Goal: Transaction & Acquisition: Download file/media

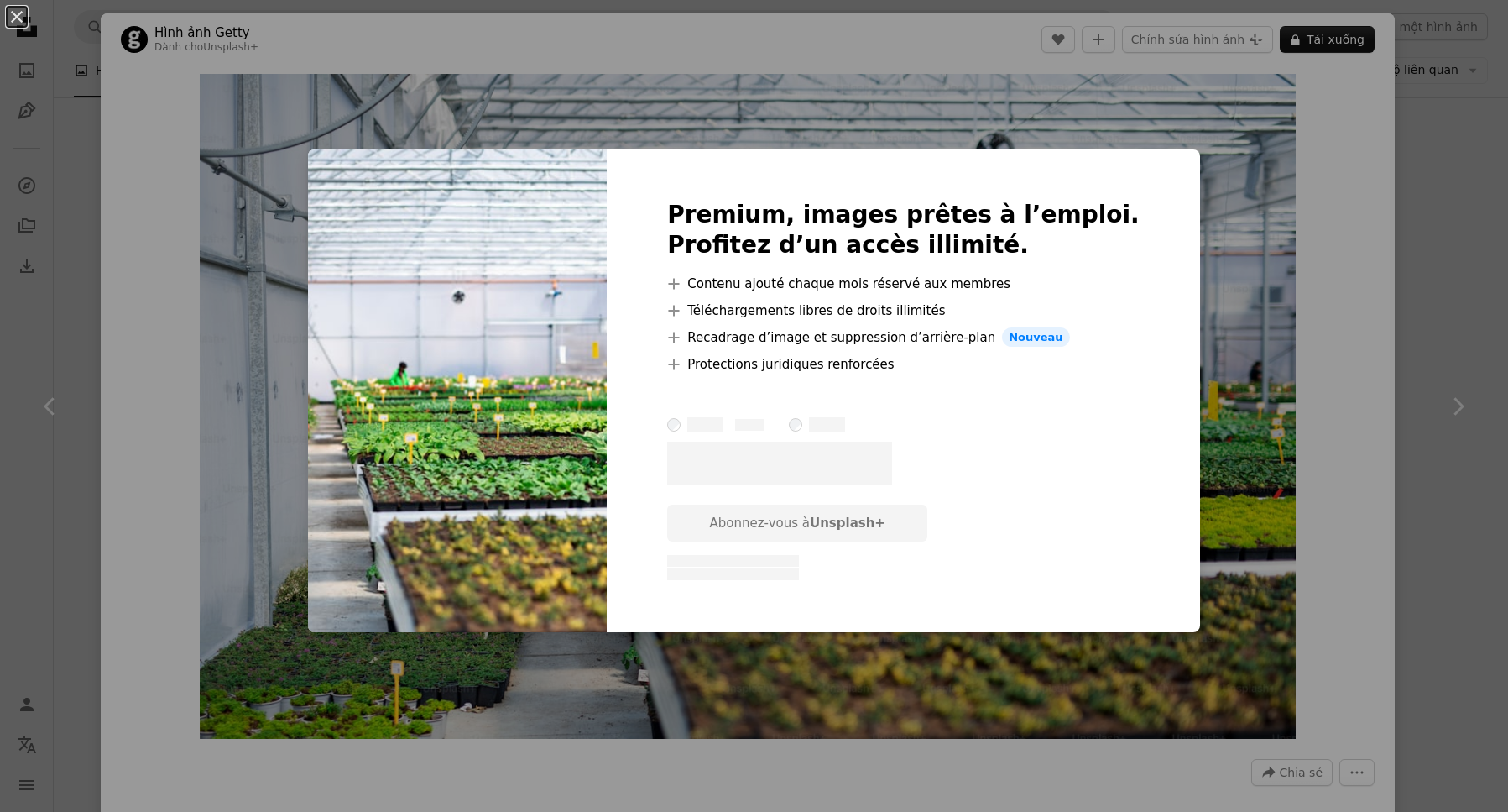
scroll to position [980, 0]
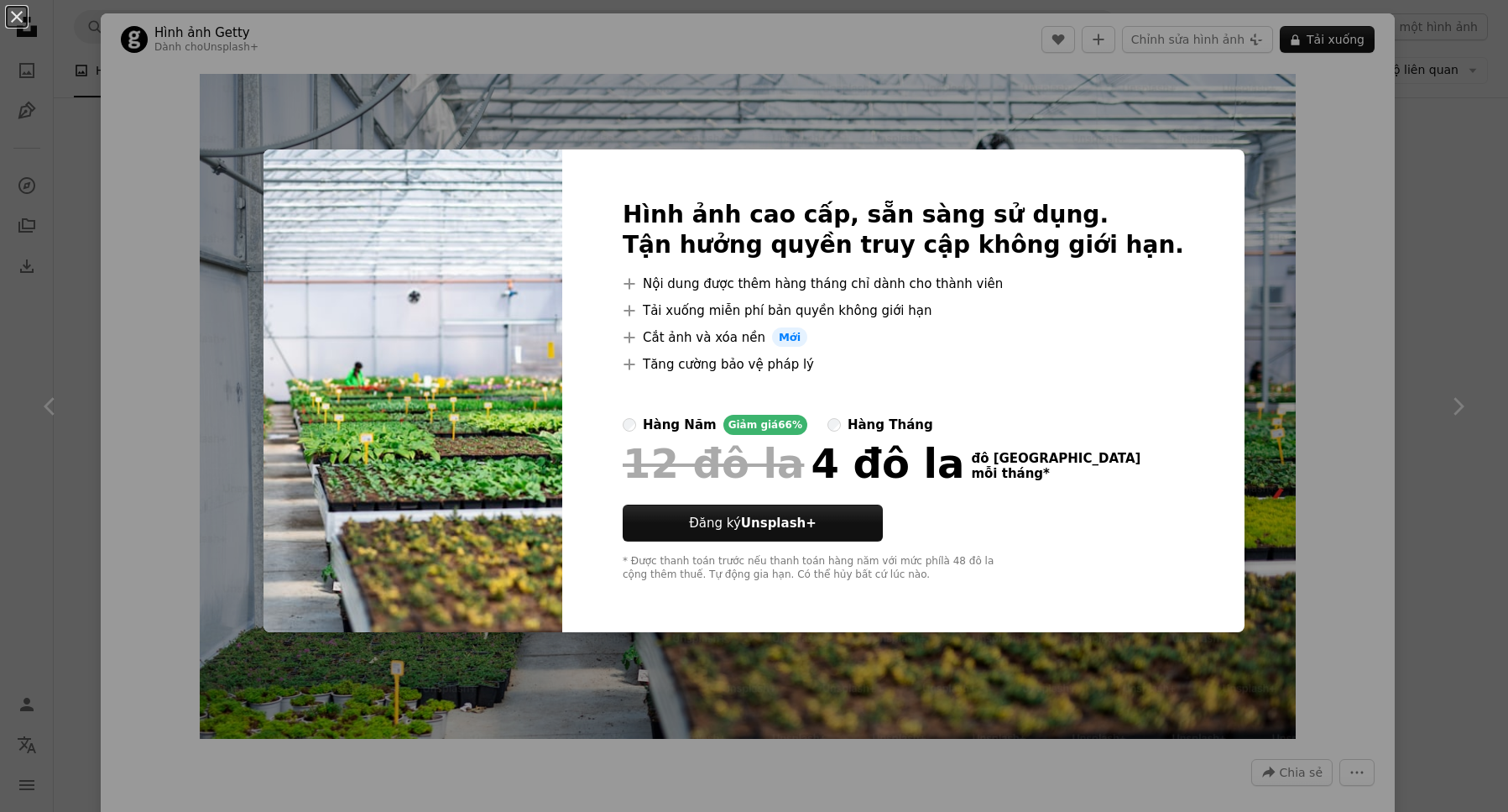
click at [1253, 151] on div "An X shape Hình ảnh cao cấp, sẵn sàng sử dụng. Tận hưởng quyền truy cập không g…" at bounding box center [754, 406] width 1508 height 812
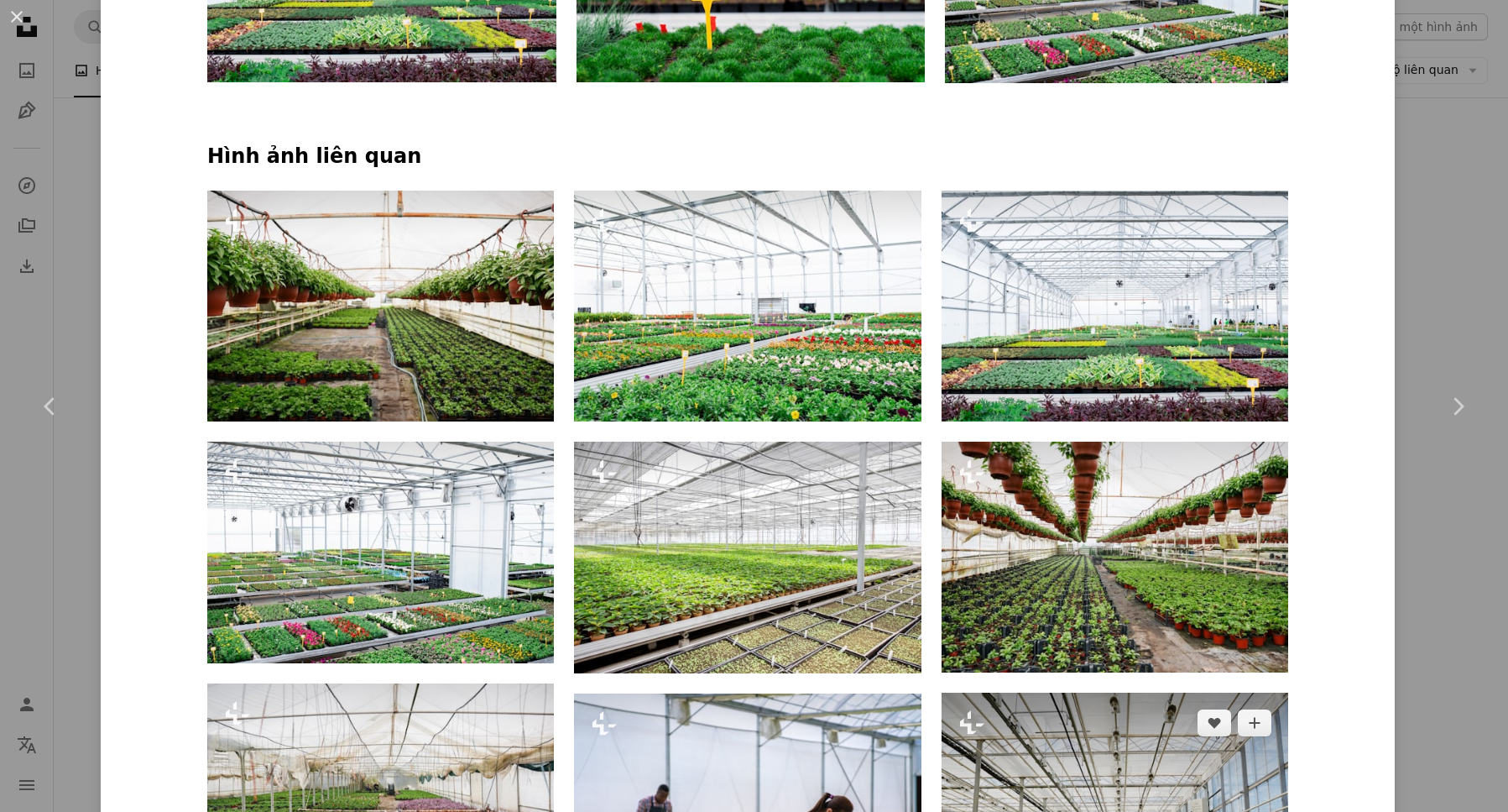
scroll to position [1372, 0]
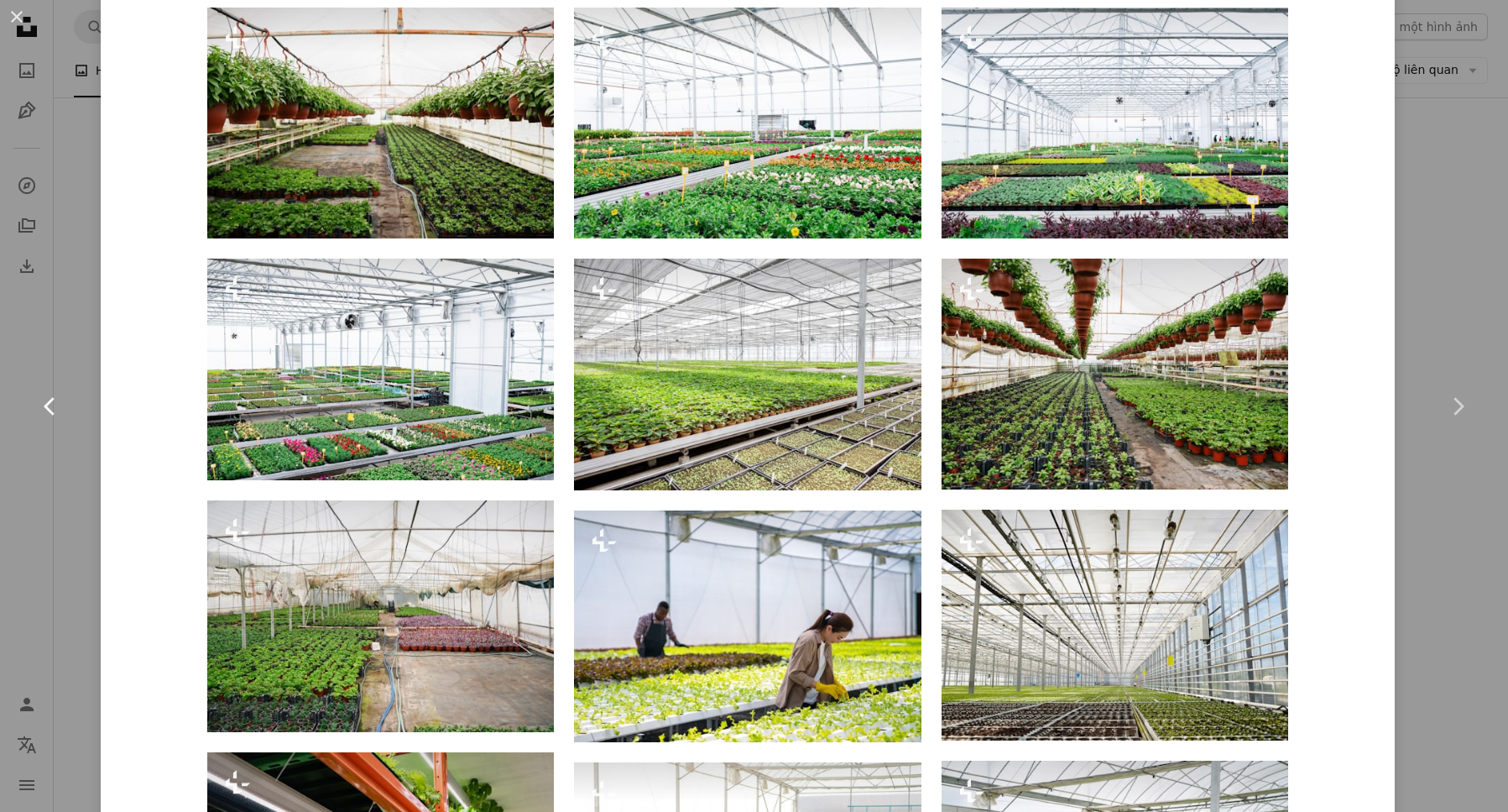
click at [32, 347] on link "Chevron left" at bounding box center [50, 406] width 101 height 162
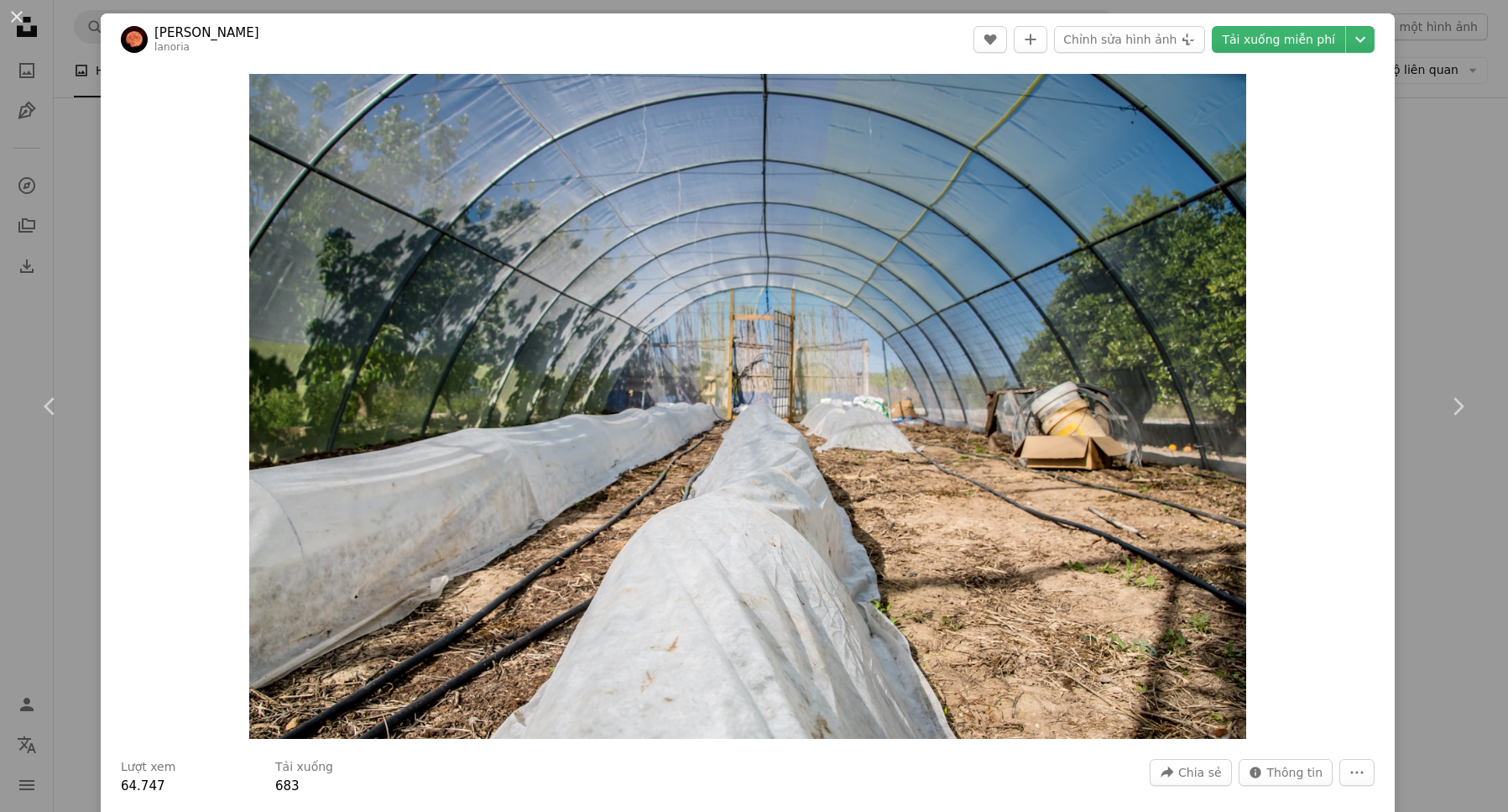
click at [1360, 145] on div "Zoom in" at bounding box center [747, 406] width 1294 height 682
click at [1396, 73] on div "An X shape Chevron left Chevron right Joanjo Puertos lanoria A heart A plus sig…" at bounding box center [754, 406] width 1508 height 812
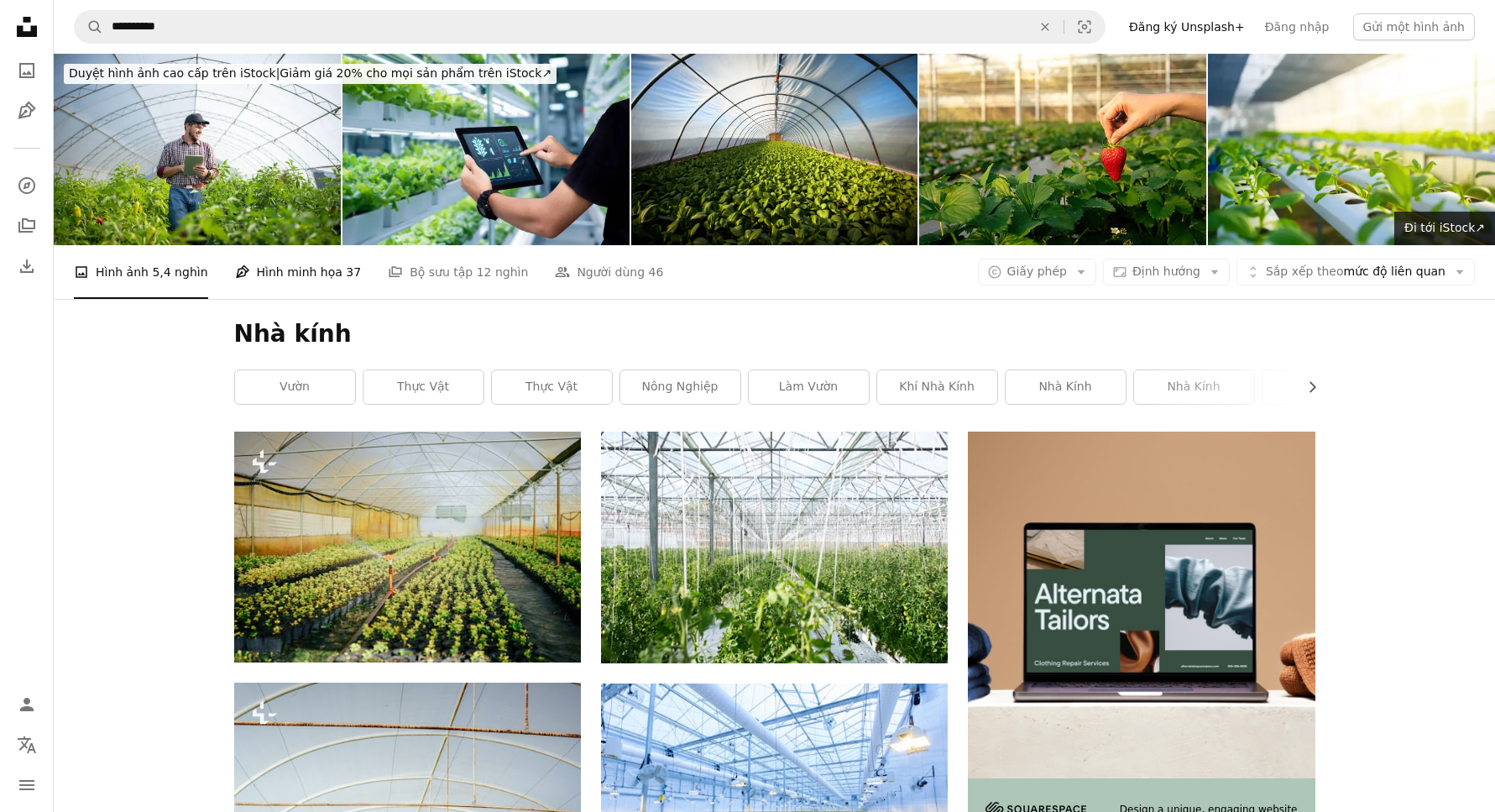
click at [282, 245] on link "Pen Tool Hình minh họa 37" at bounding box center [298, 272] width 127 height 54
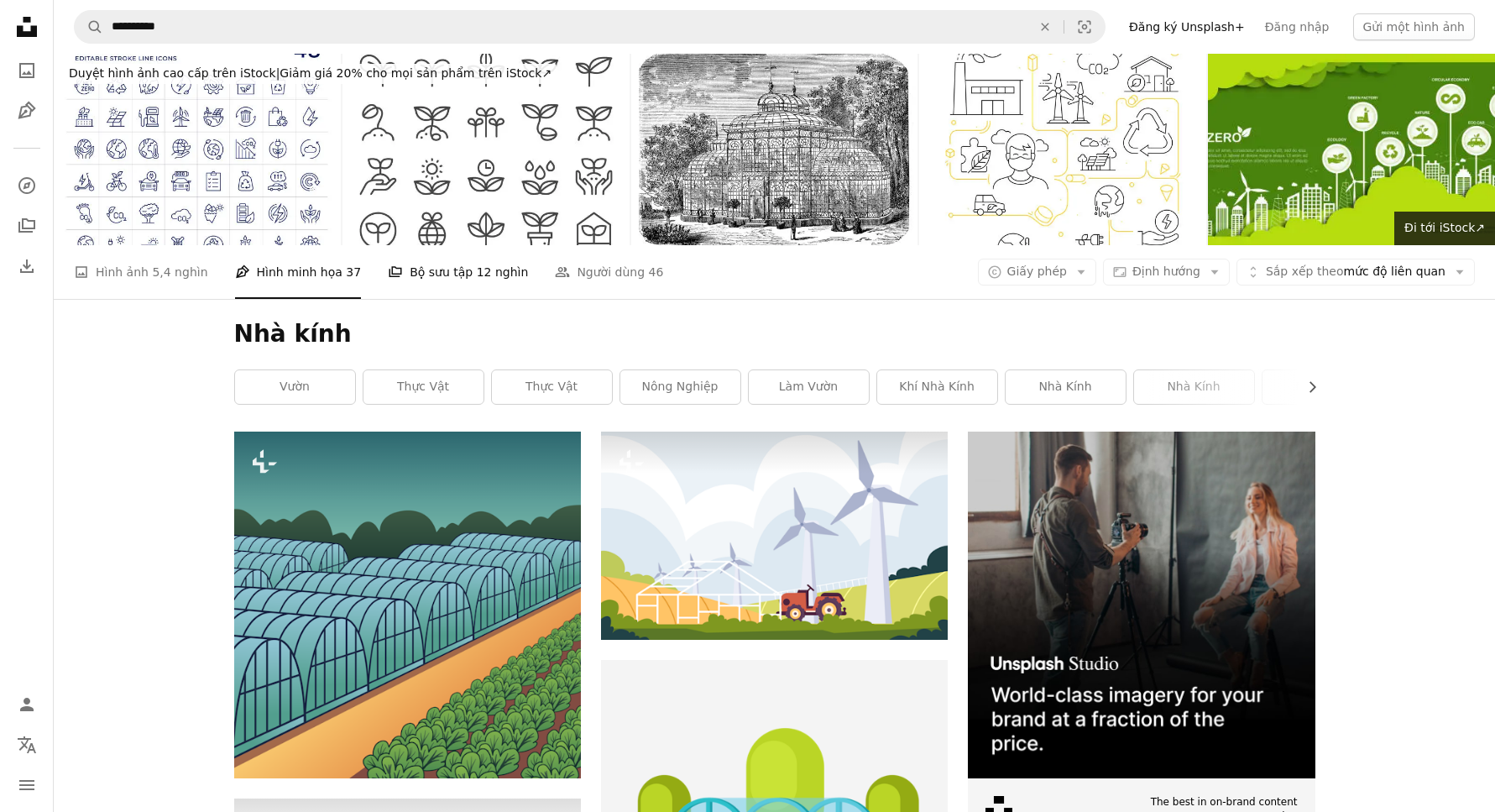
click at [478, 245] on link "A stack of folders Bộ sưu tập 12 nghìn" at bounding box center [457, 272] width 140 height 54
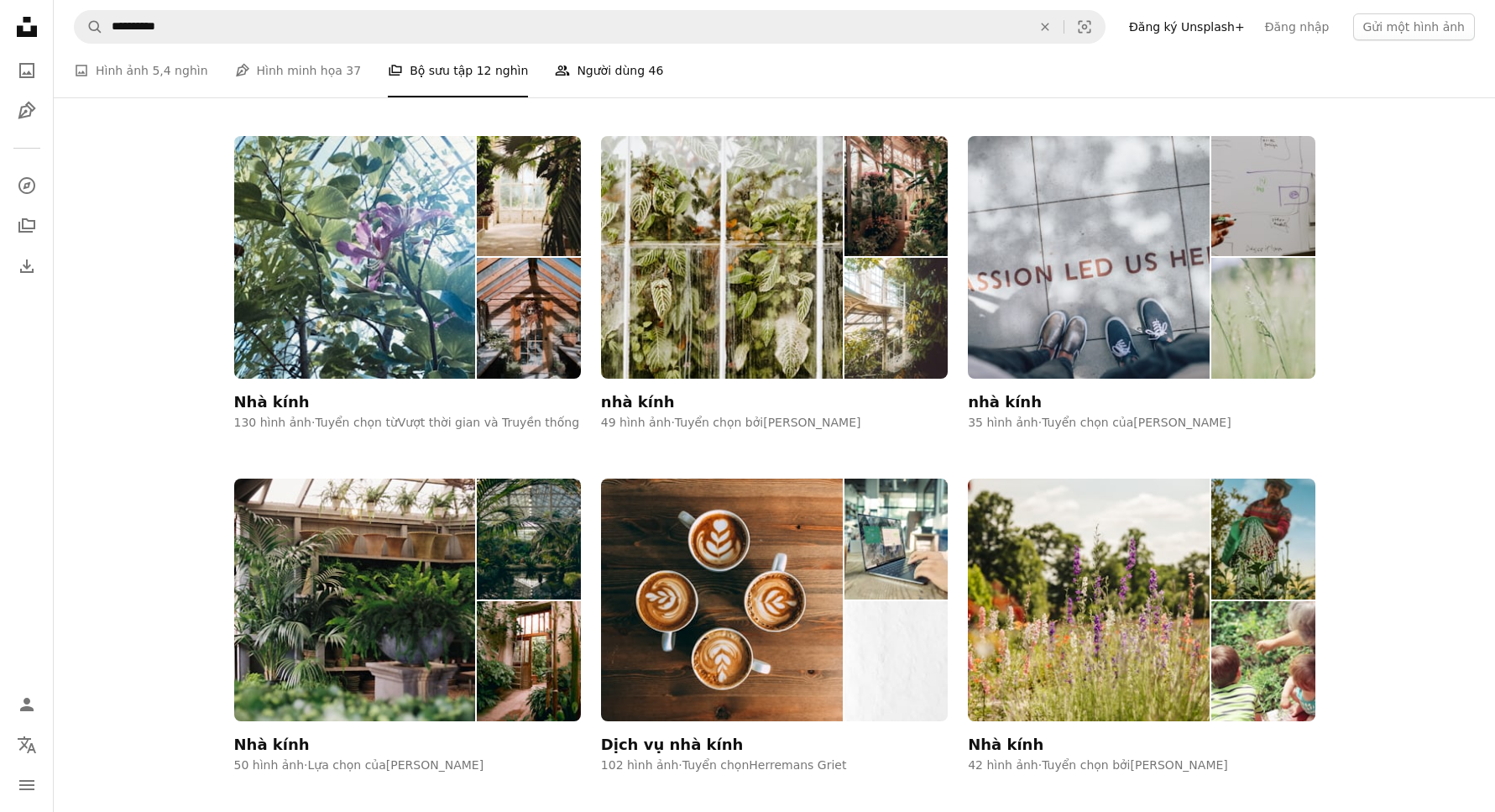
scroll to position [783, 0]
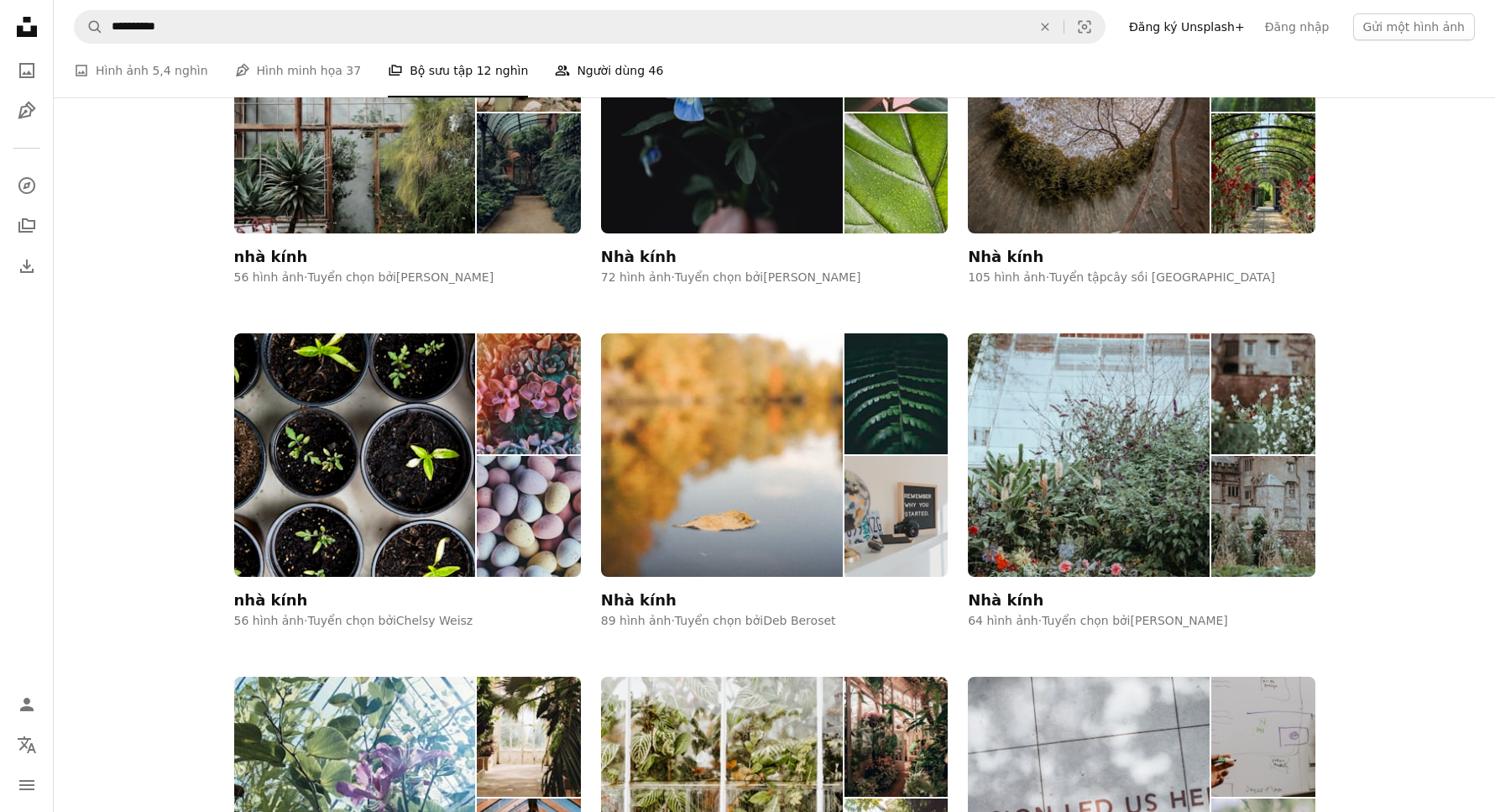
click at [577, 66] on font "Người dùng" at bounding box center [610, 71] width 68 height 14
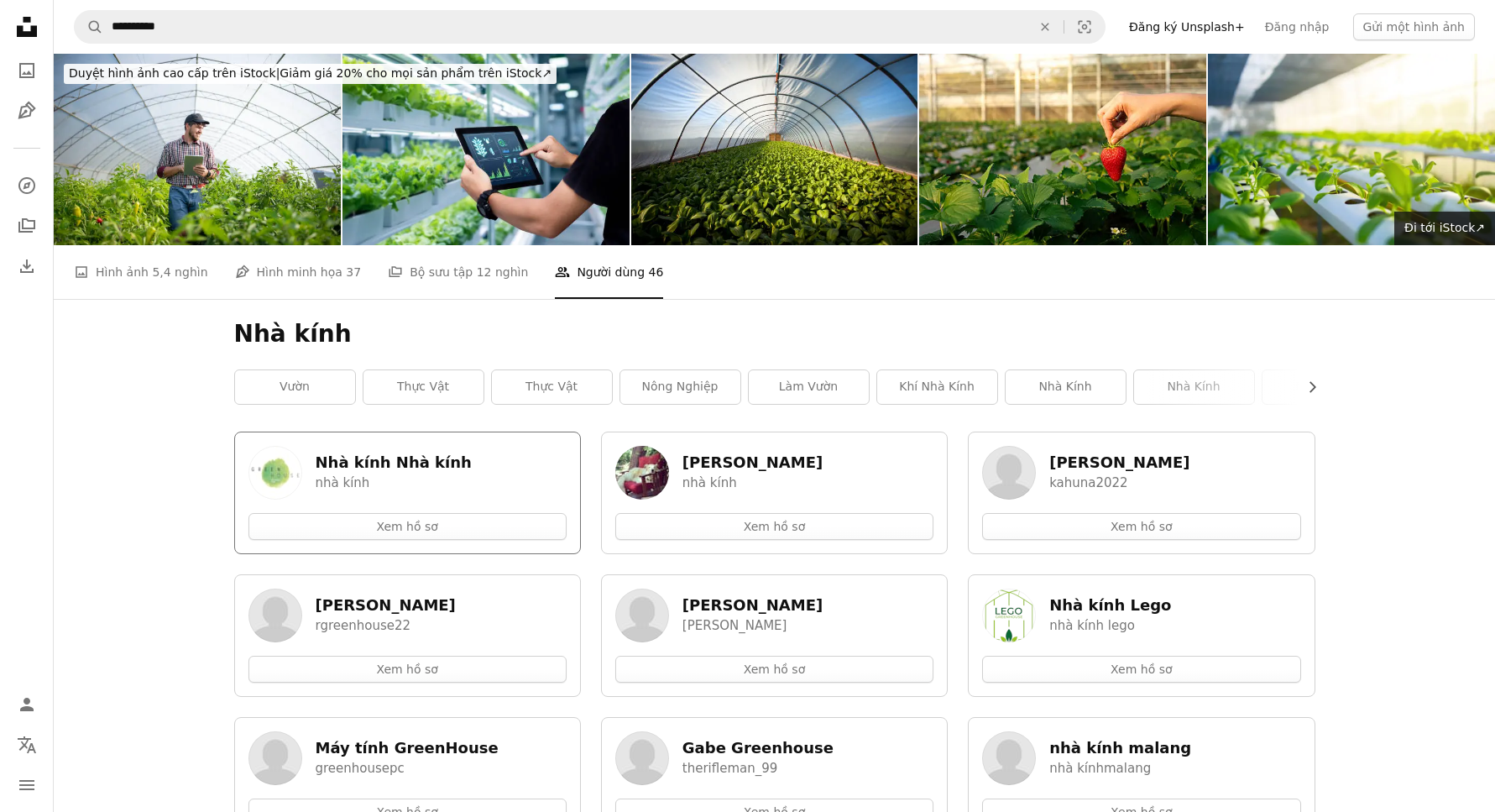
click at [405, 453] on font "Nhà kính Nhà kính" at bounding box center [393, 462] width 156 height 18
click at [152, 263] on span "5,4 nghìn" at bounding box center [179, 272] width 55 height 19
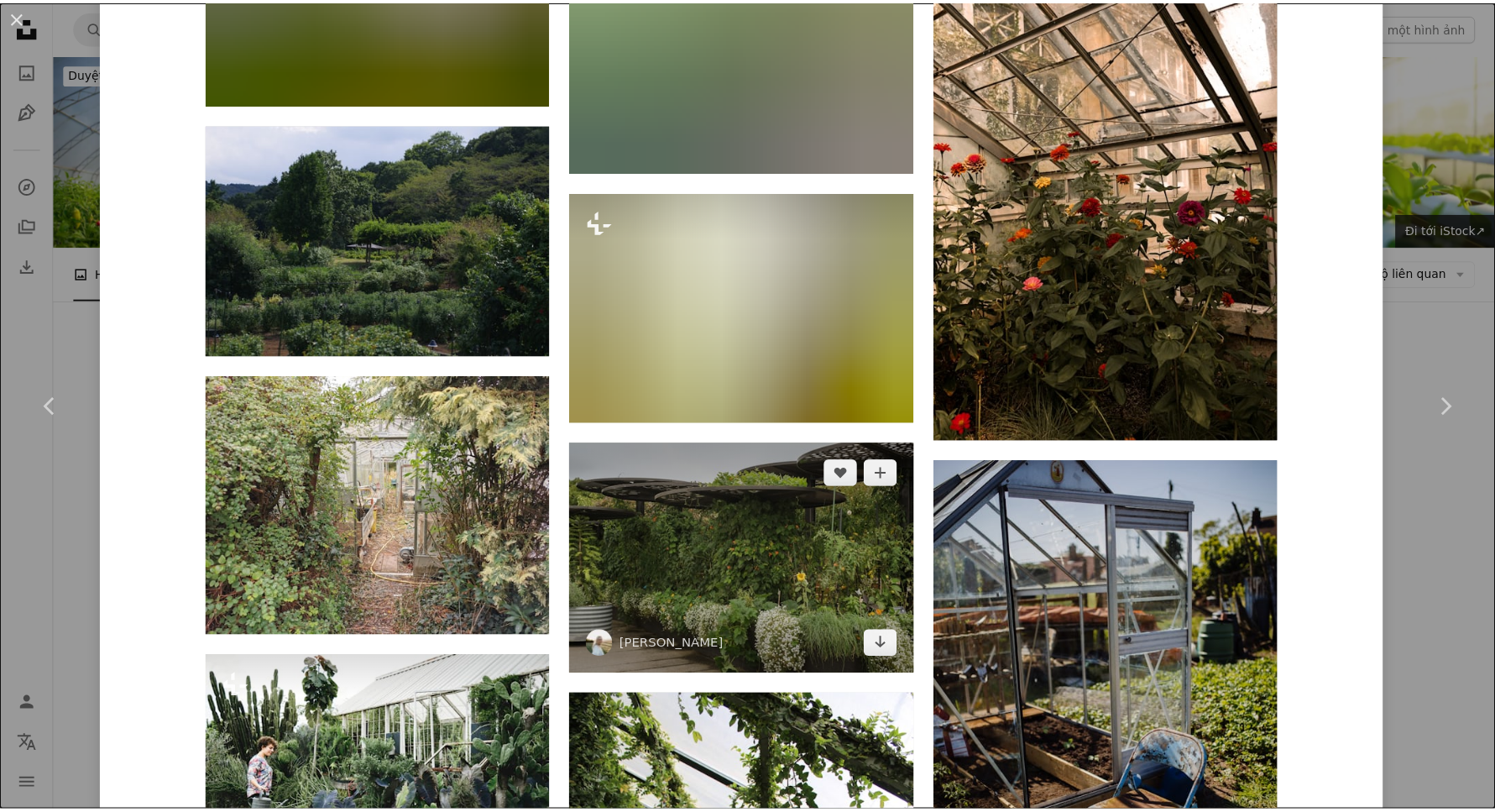
scroll to position [7749, 0]
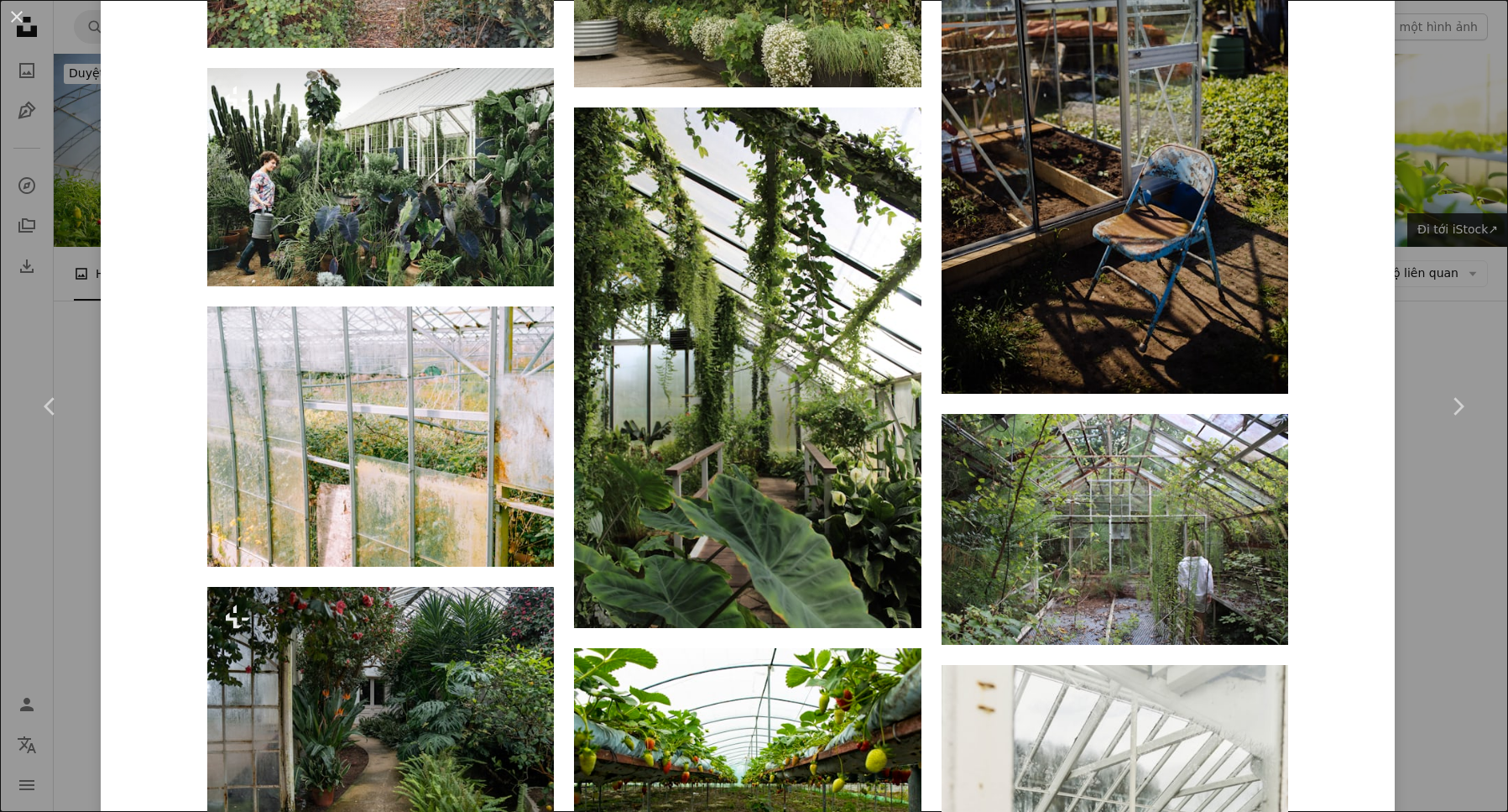
click at [62, 308] on div "An X shape Chevron left Chevron right [DOMAIN_NAME] zanda_photography A heart A…" at bounding box center [754, 406] width 1508 height 812
